Goal: Task Accomplishment & Management: Use online tool/utility

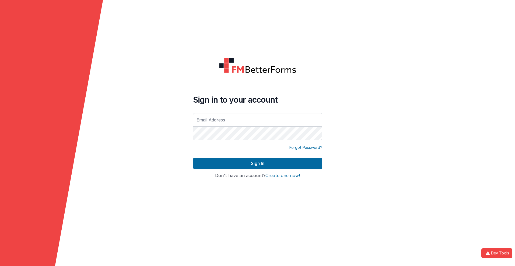
click at [257, 120] on input "text" at bounding box center [257, 119] width 129 height 13
type input "[PERSON_NAME][EMAIL_ADDRESS][DOMAIN_NAME]"
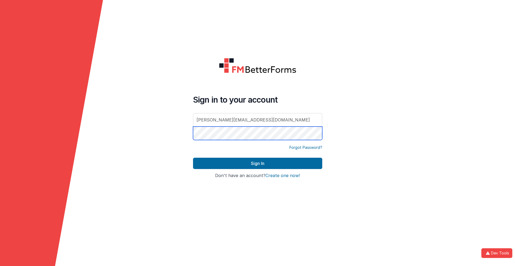
click at [193, 158] on button "Sign In" at bounding box center [257, 163] width 129 height 11
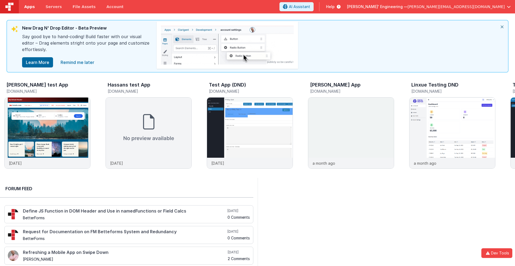
click at [29, 7] on span "Apps" at bounding box center [29, 6] width 10 height 5
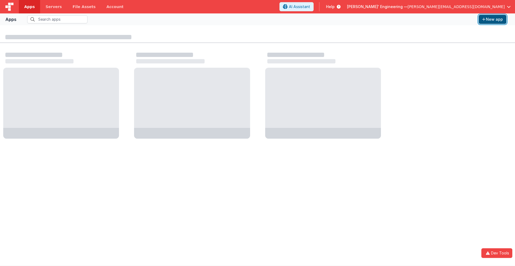
click at [492, 19] on button "New app" at bounding box center [493, 19] width 28 height 9
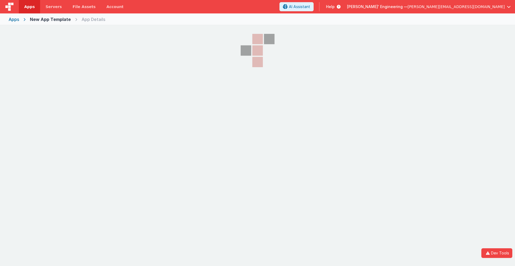
select select "[DOMAIN_NAME]"
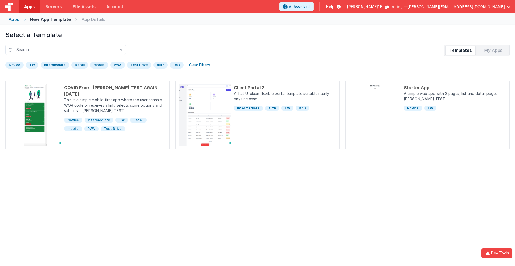
scroll to position [25, 0]
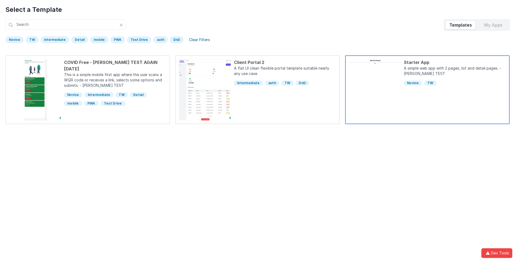
click at [455, 62] on div "Starter App" at bounding box center [455, 62] width 102 height 6
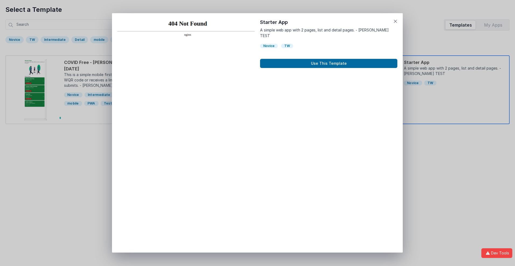
scroll to position [4, 0]
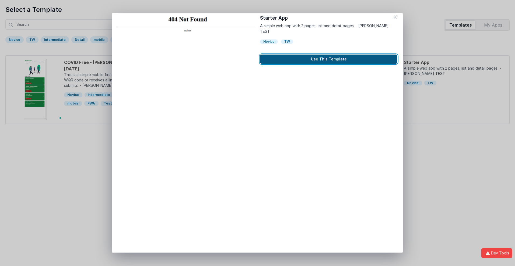
click at [329, 55] on button "Use This Template" at bounding box center [328, 59] width 137 height 9
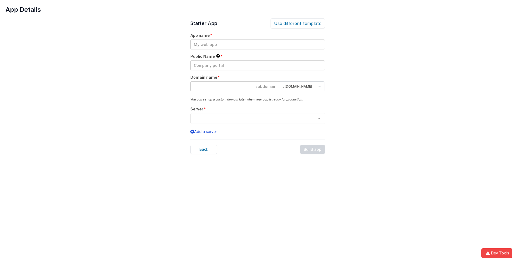
scroll to position [0, 0]
click at [257, 44] on input "text" at bounding box center [257, 45] width 135 height 10
type input "testapp131"
click at [257, 65] on input "text" at bounding box center [257, 66] width 135 height 10
type input "Test"
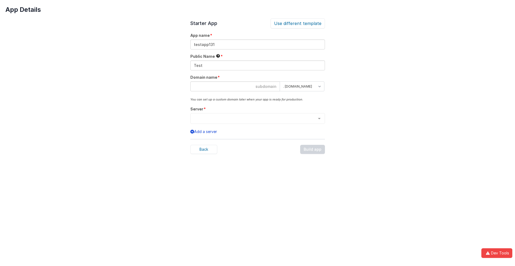
click at [235, 86] on input at bounding box center [235, 87] width 90 height 10
type input "testapp131"
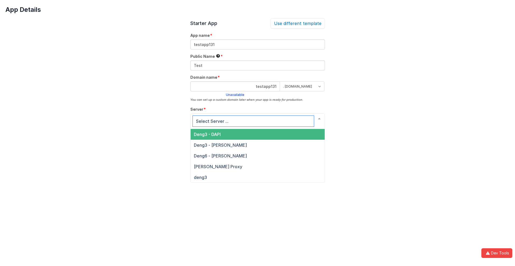
scroll to position [18, 0]
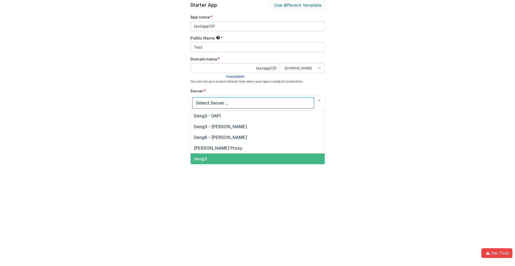
click at [200, 159] on span "deng3" at bounding box center [200, 158] width 13 height 5
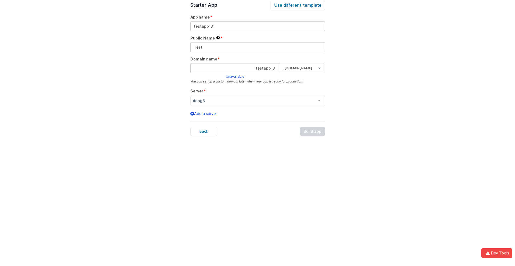
scroll to position [17, 0]
click at [313, 133] on div "Back Build app" at bounding box center [257, 133] width 135 height 9
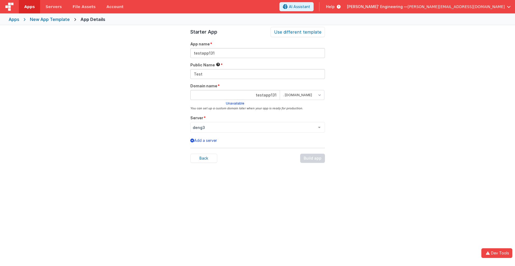
click at [29, 7] on span "Apps" at bounding box center [29, 6] width 10 height 5
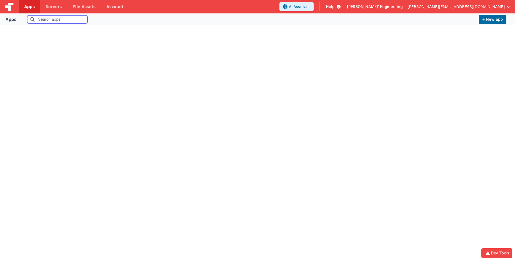
click at [57, 19] on input "text" at bounding box center [57, 19] width 60 height 8
type input "testapp131"
